Goal: Transaction & Acquisition: Purchase product/service

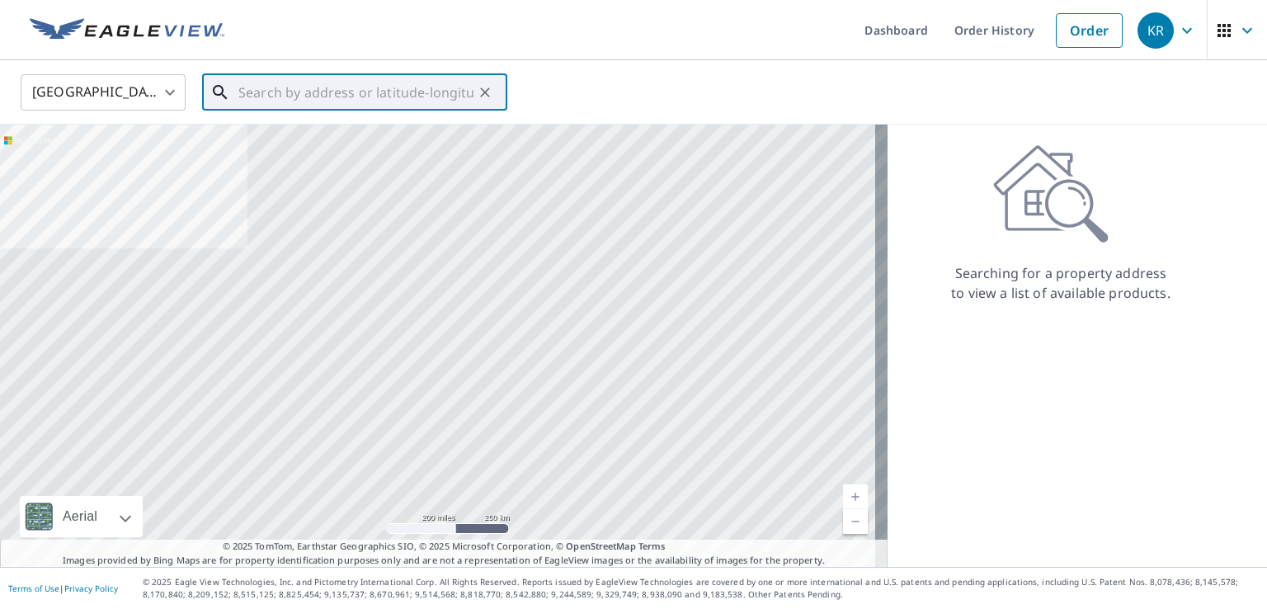
click at [331, 84] on input "text" at bounding box center [355, 92] width 235 height 46
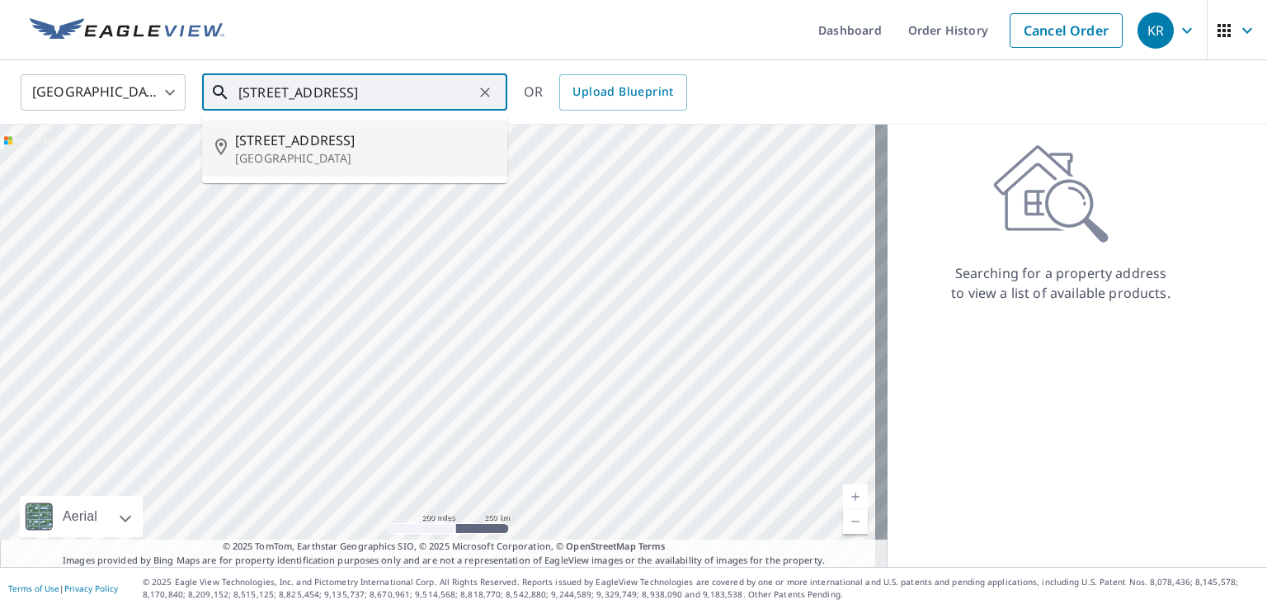
click at [299, 134] on span "[STREET_ADDRESS]" at bounding box center [364, 140] width 259 height 20
type input "[STREET_ADDRESS]"
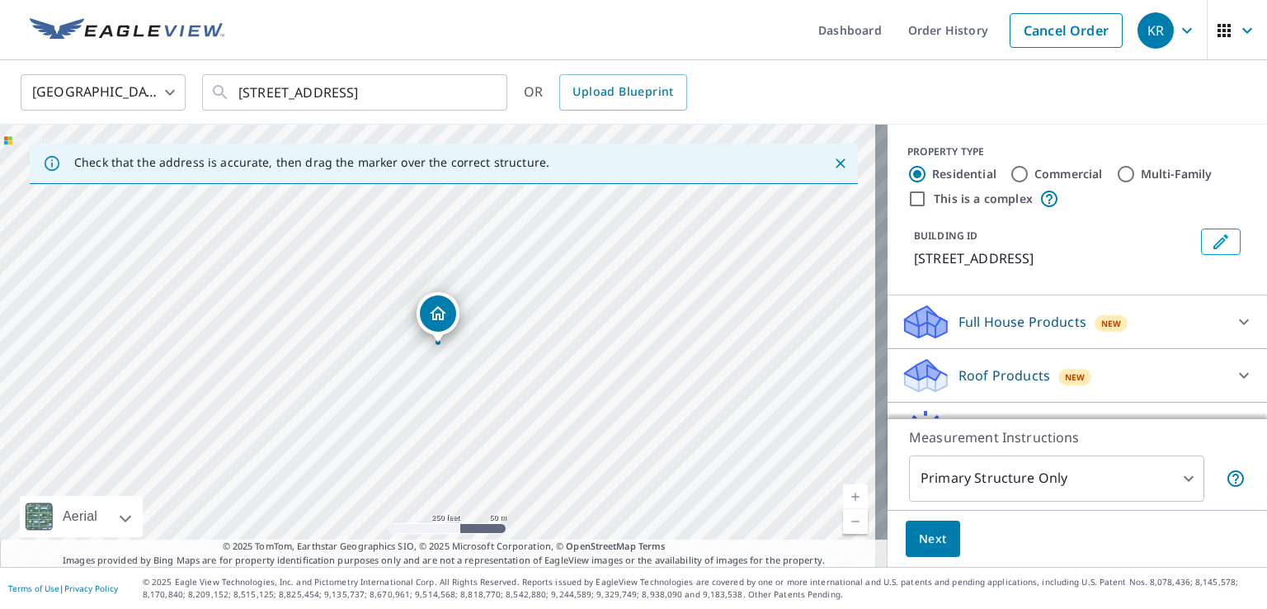
scroll to position [82, 0]
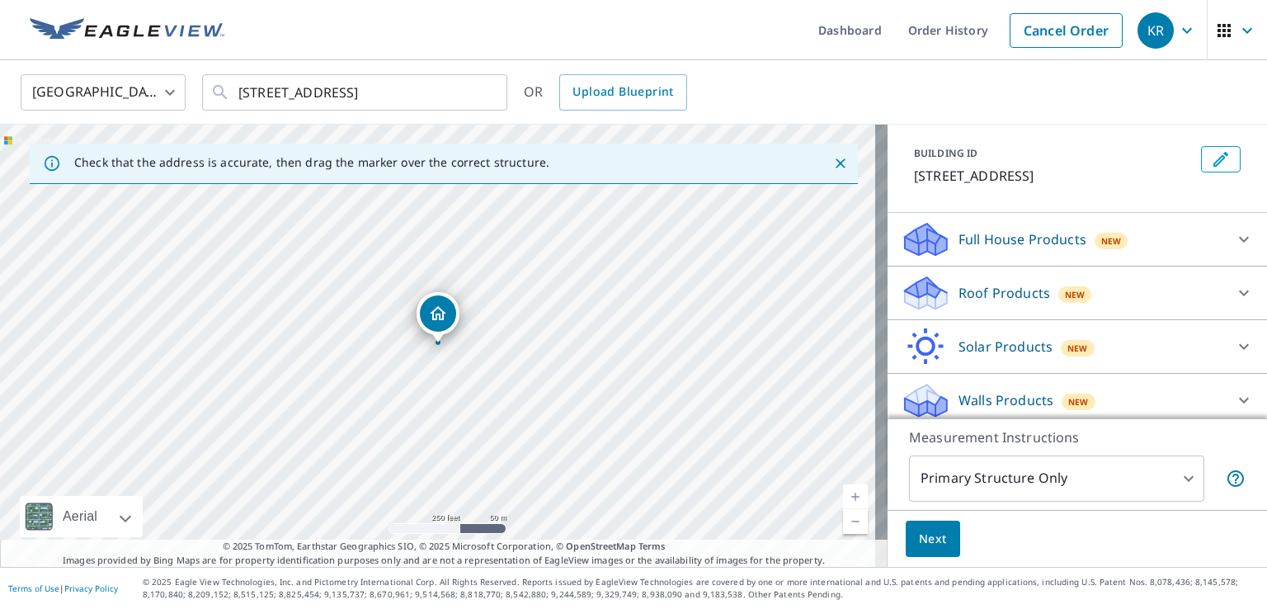
click at [1234, 296] on icon at bounding box center [1244, 293] width 20 height 20
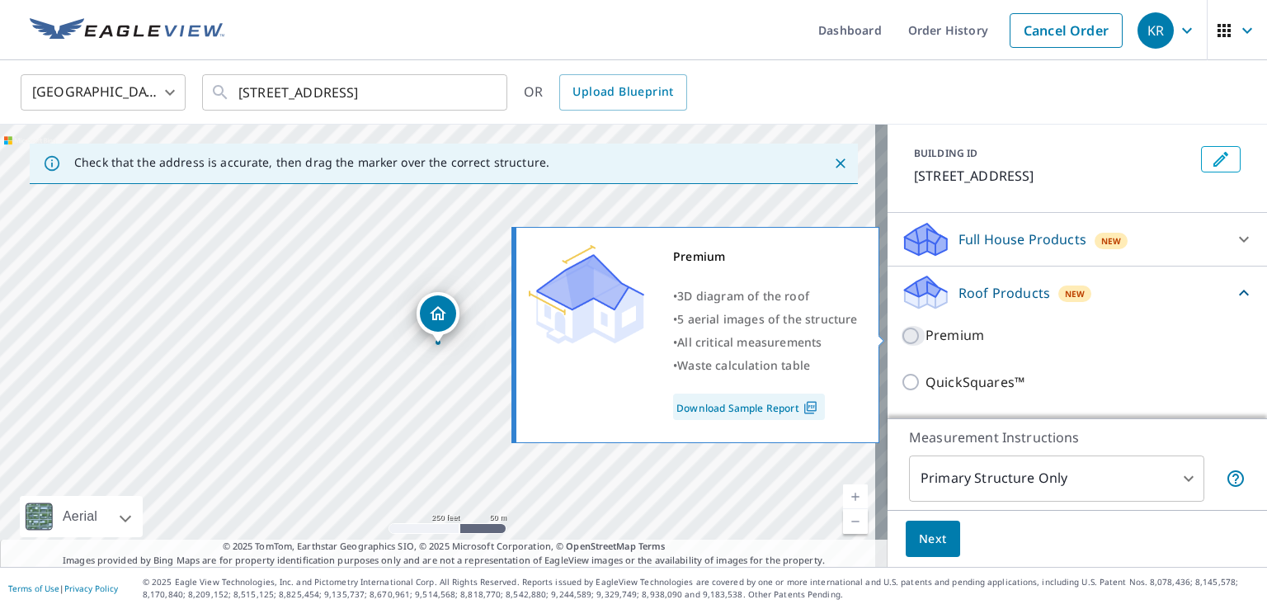
click at [901, 335] on input "Premium" at bounding box center [913, 336] width 25 height 20
checkbox input "true"
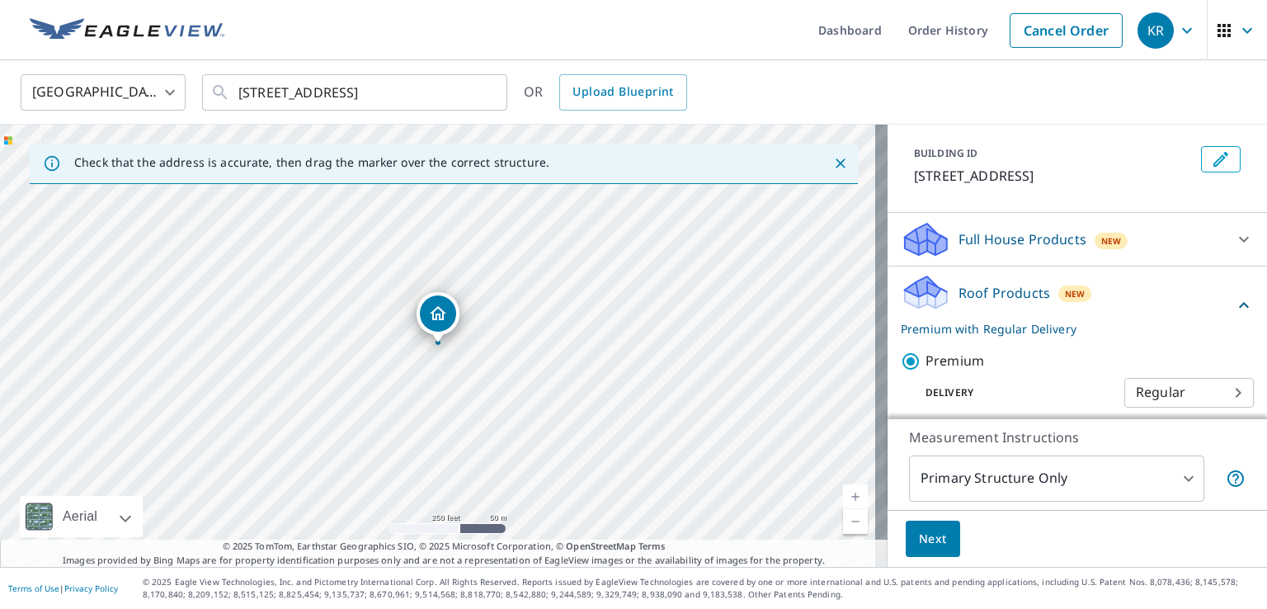
click at [929, 530] on span "Next" at bounding box center [933, 539] width 28 height 21
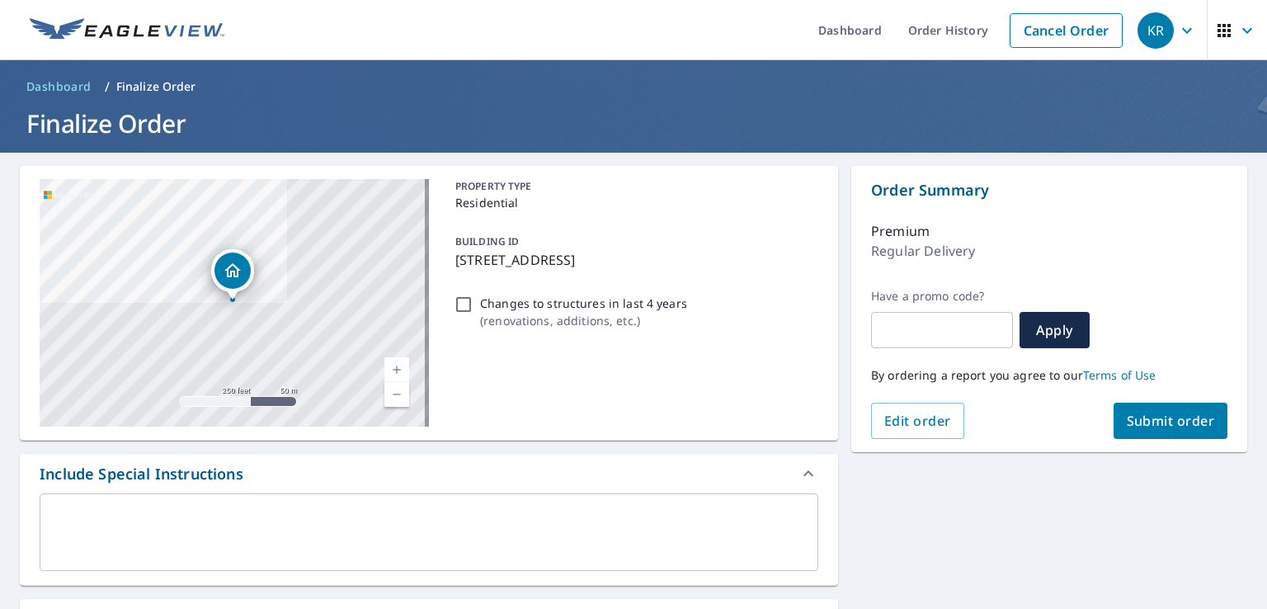
click at [1156, 423] on span "Submit order" at bounding box center [1171, 421] width 88 height 18
checkbox input "true"
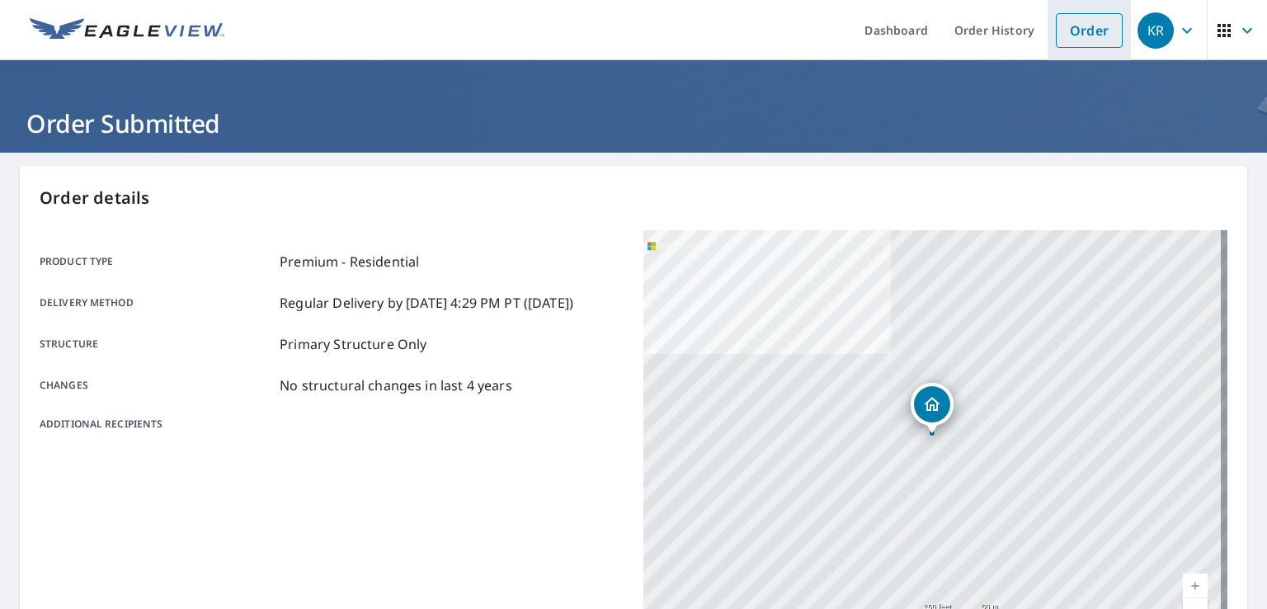
click at [1088, 37] on link "Order" at bounding box center [1089, 30] width 67 height 35
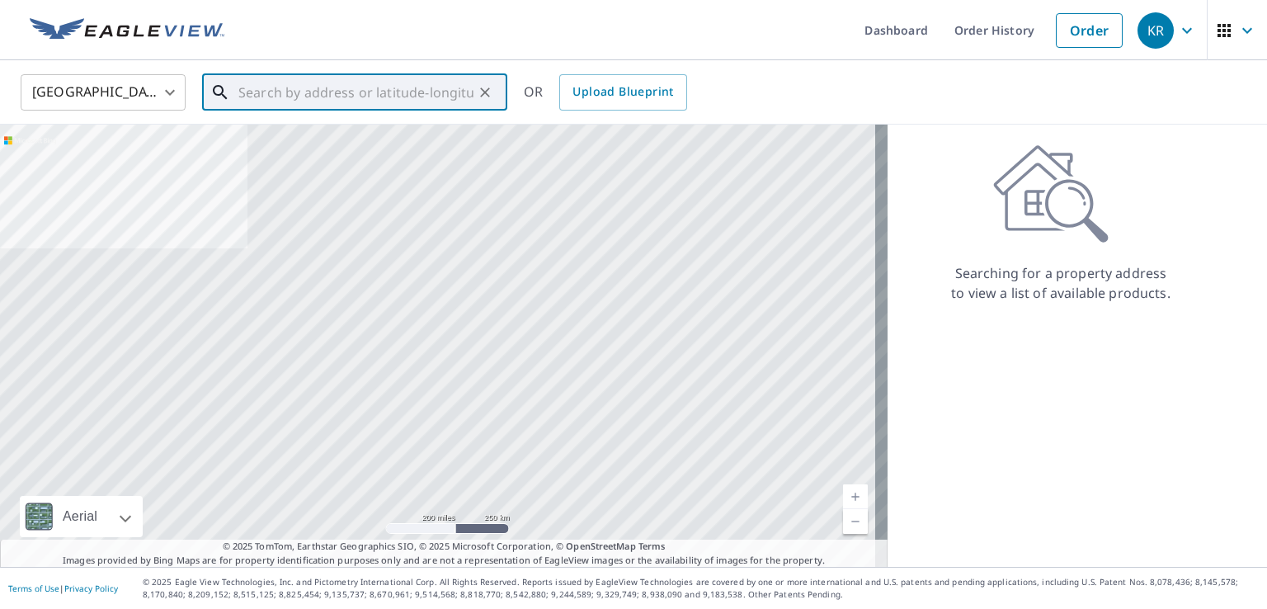
click at [384, 93] on input "text" at bounding box center [355, 92] width 235 height 46
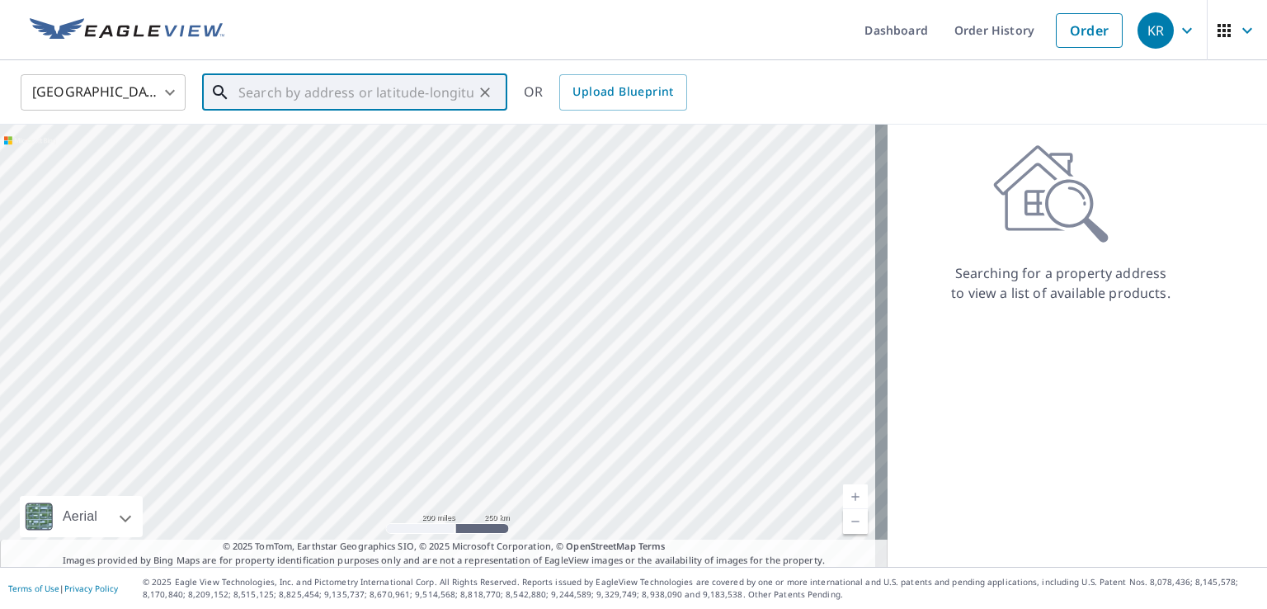
click at [389, 95] on input "text" at bounding box center [355, 92] width 235 height 46
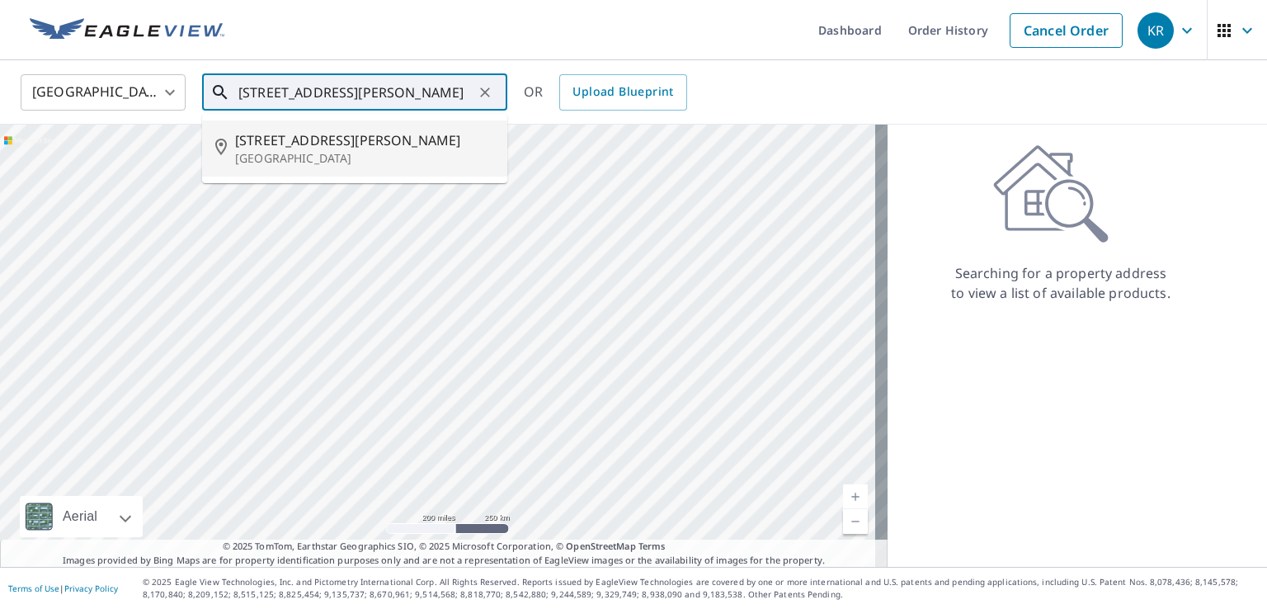
click at [313, 158] on p "[GEOGRAPHIC_DATA]" at bounding box center [364, 158] width 259 height 16
type input "[STREET_ADDRESS][PERSON_NAME]"
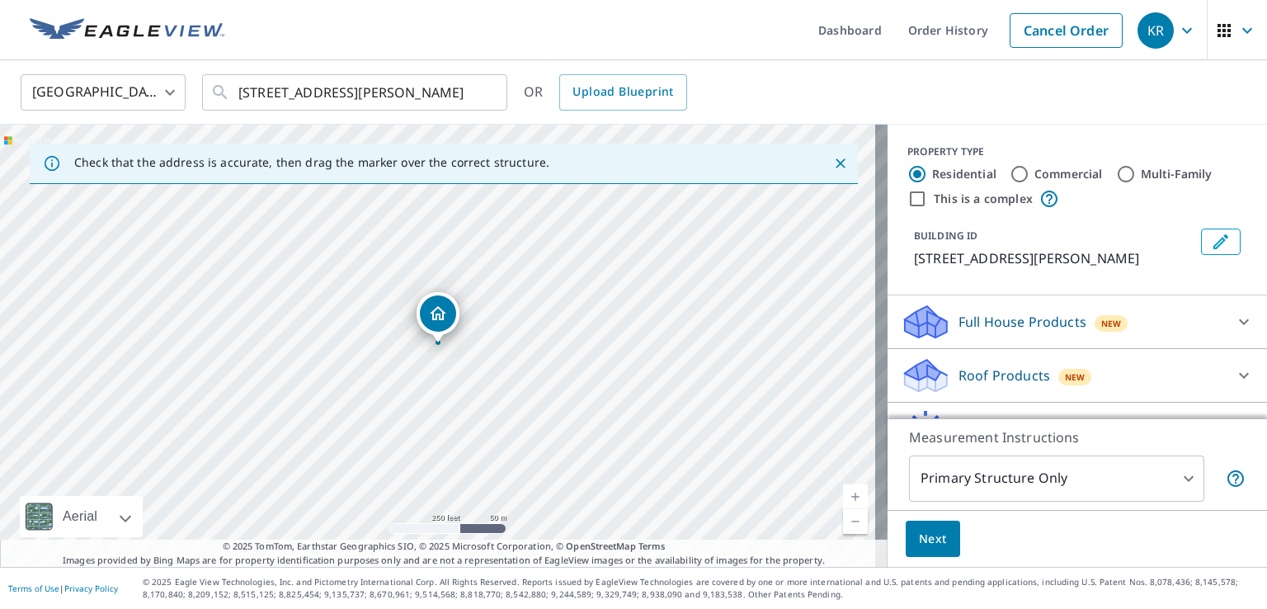
scroll to position [82, 0]
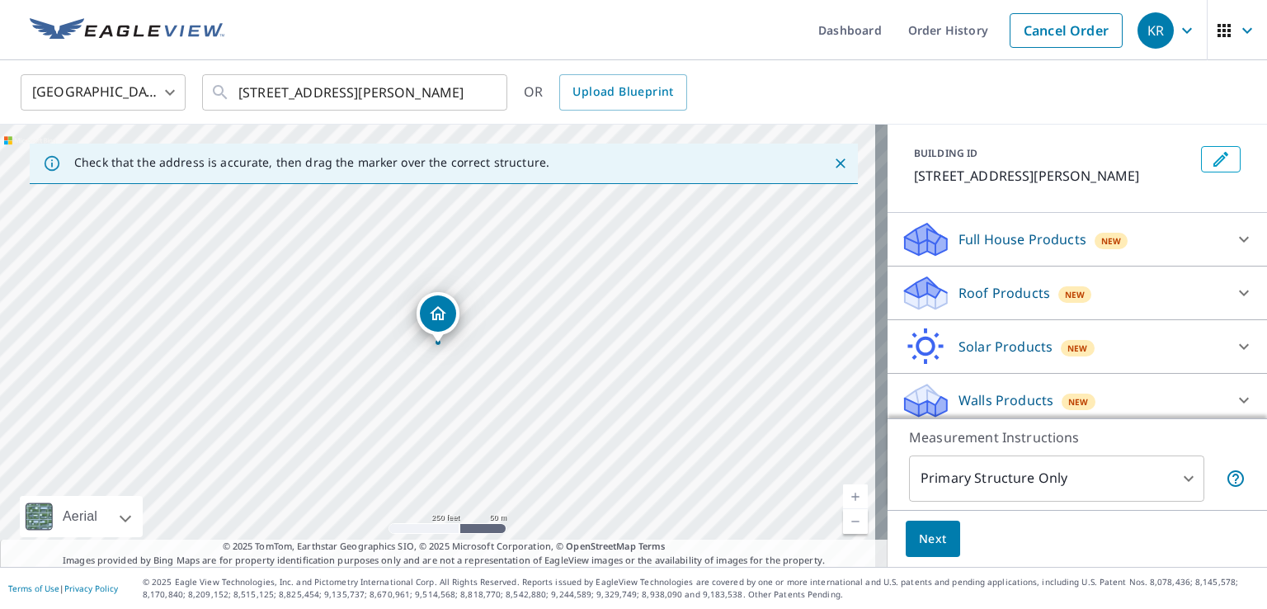
click at [1239, 291] on icon at bounding box center [1244, 293] width 10 height 6
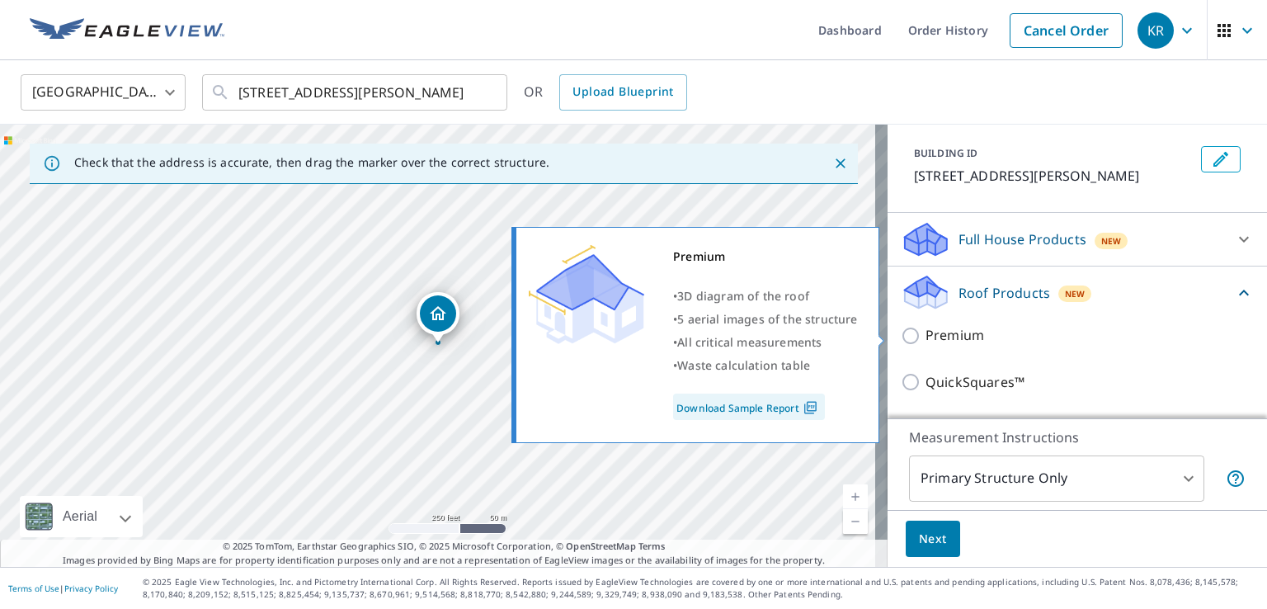
click at [901, 336] on input "Premium" at bounding box center [913, 336] width 25 height 20
checkbox input "true"
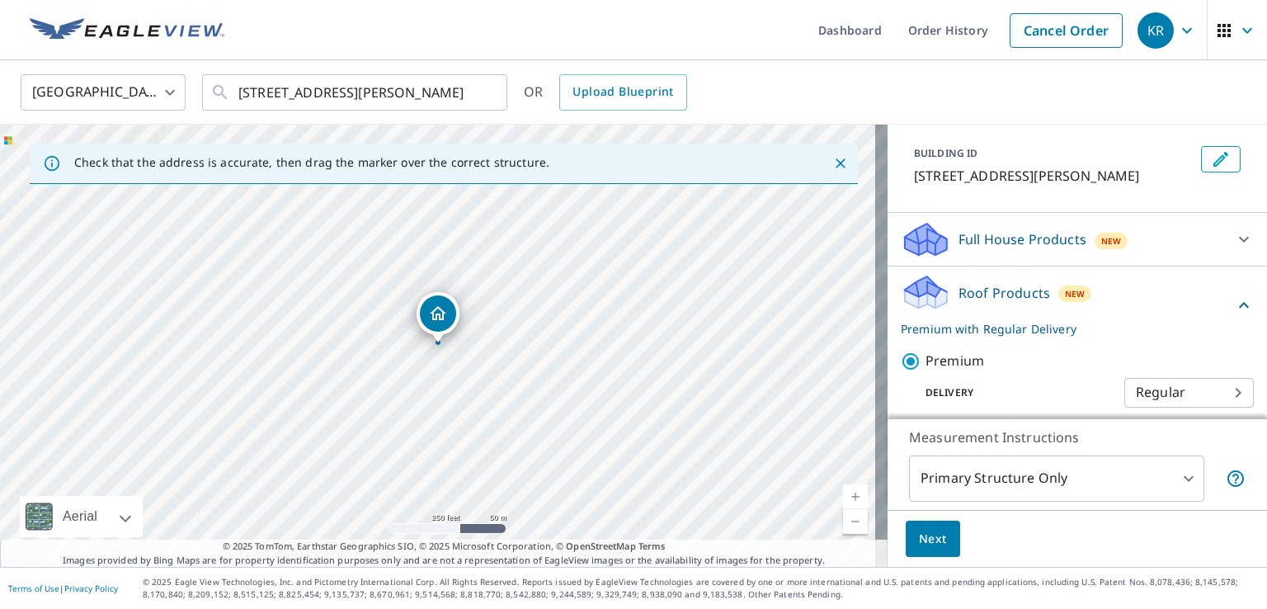
click at [919, 539] on span "Next" at bounding box center [933, 539] width 28 height 21
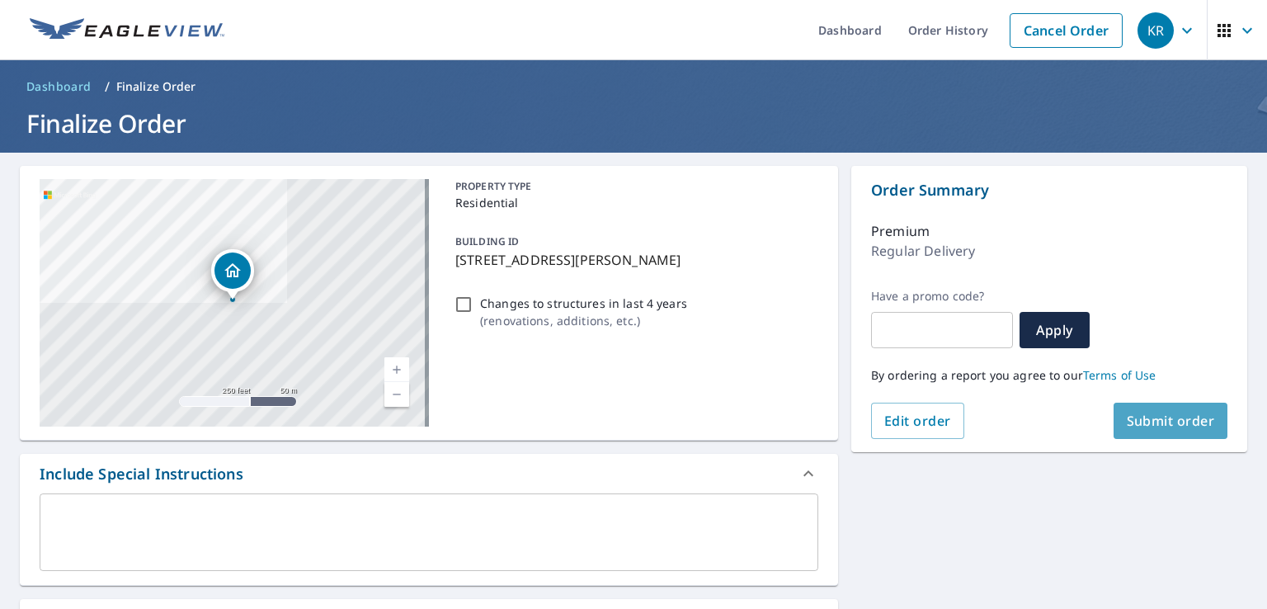
click at [1162, 436] on button "Submit order" at bounding box center [1170, 421] width 115 height 36
checkbox input "true"
